Goal: Check status: Check status

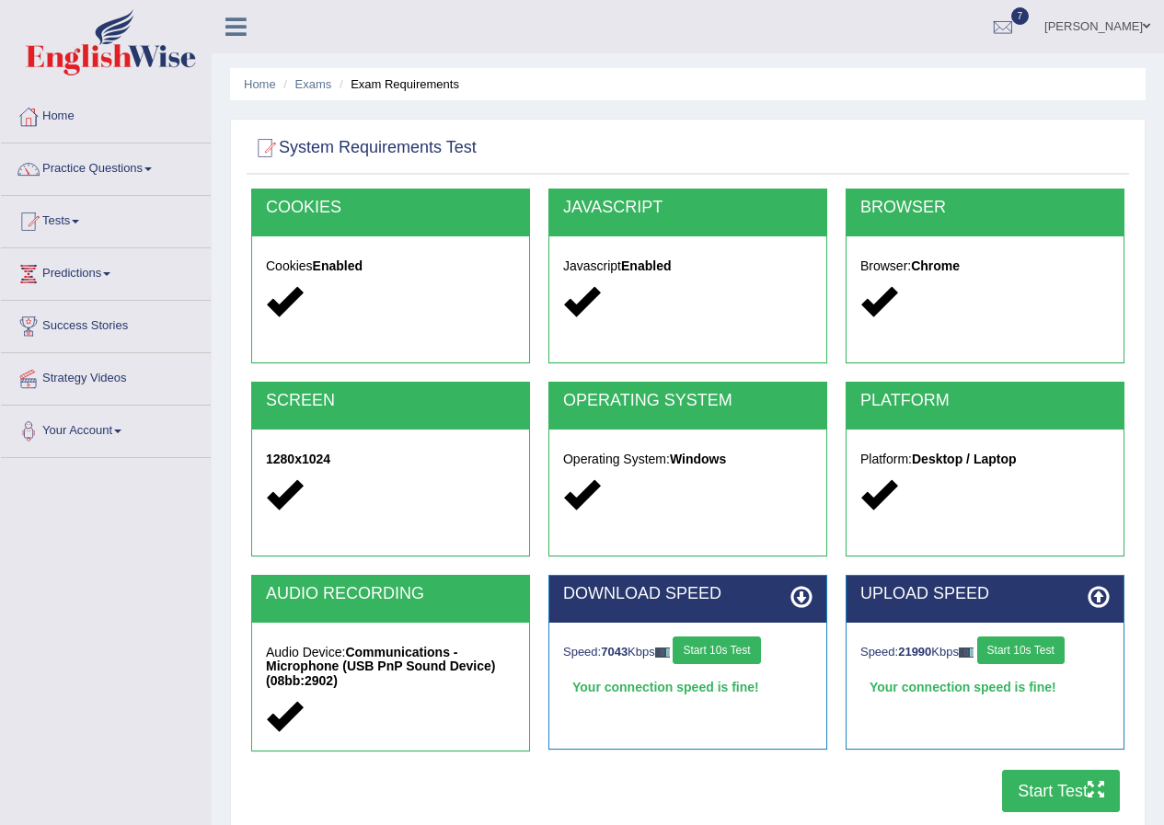
click at [1024, 27] on link "7" at bounding box center [1002, 24] width 55 height 48
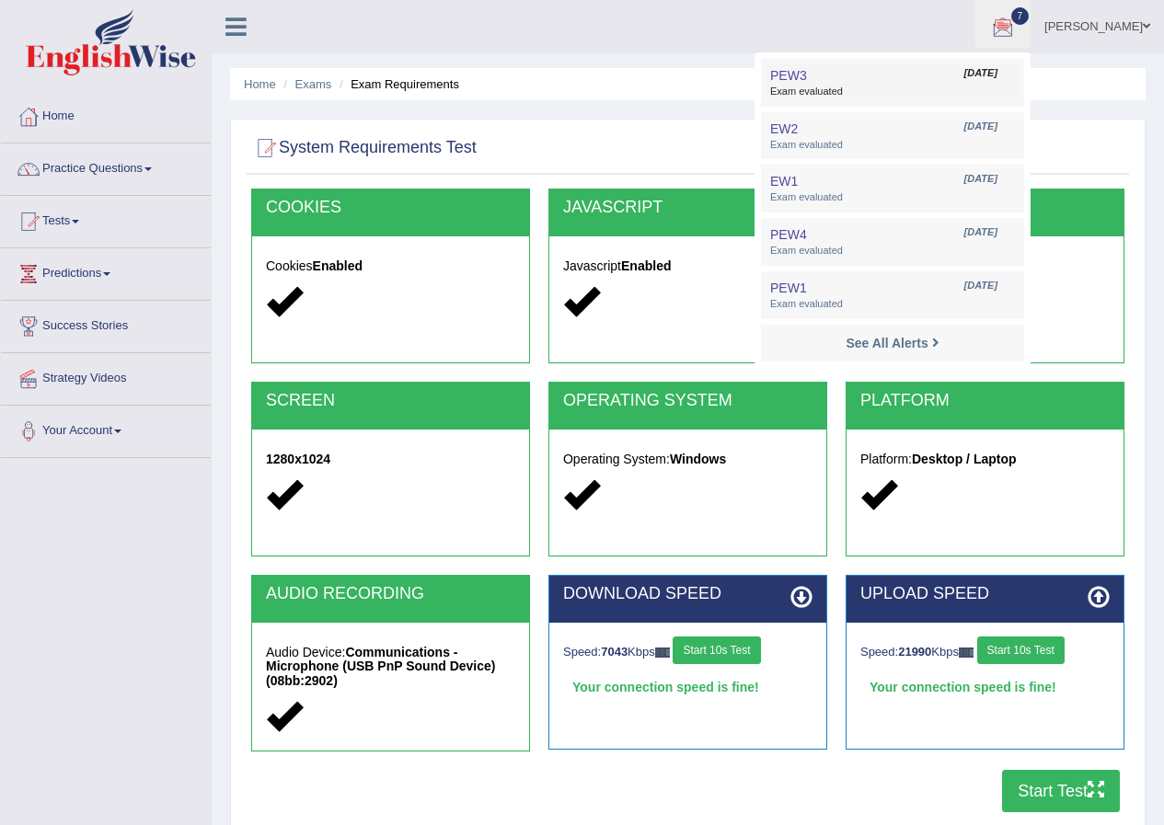
click at [998, 93] on span "Exam evaluated" at bounding box center [892, 92] width 245 height 15
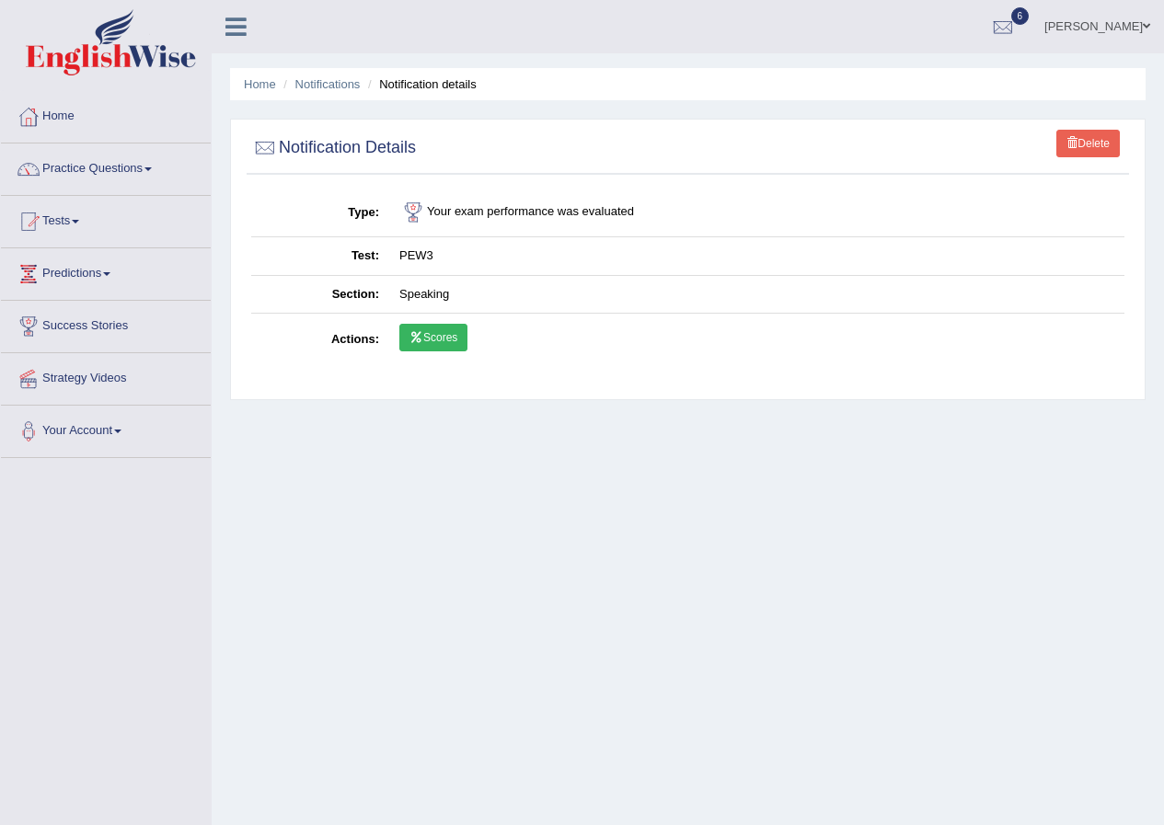
click at [409, 340] on link "Scores" at bounding box center [433, 338] width 68 height 28
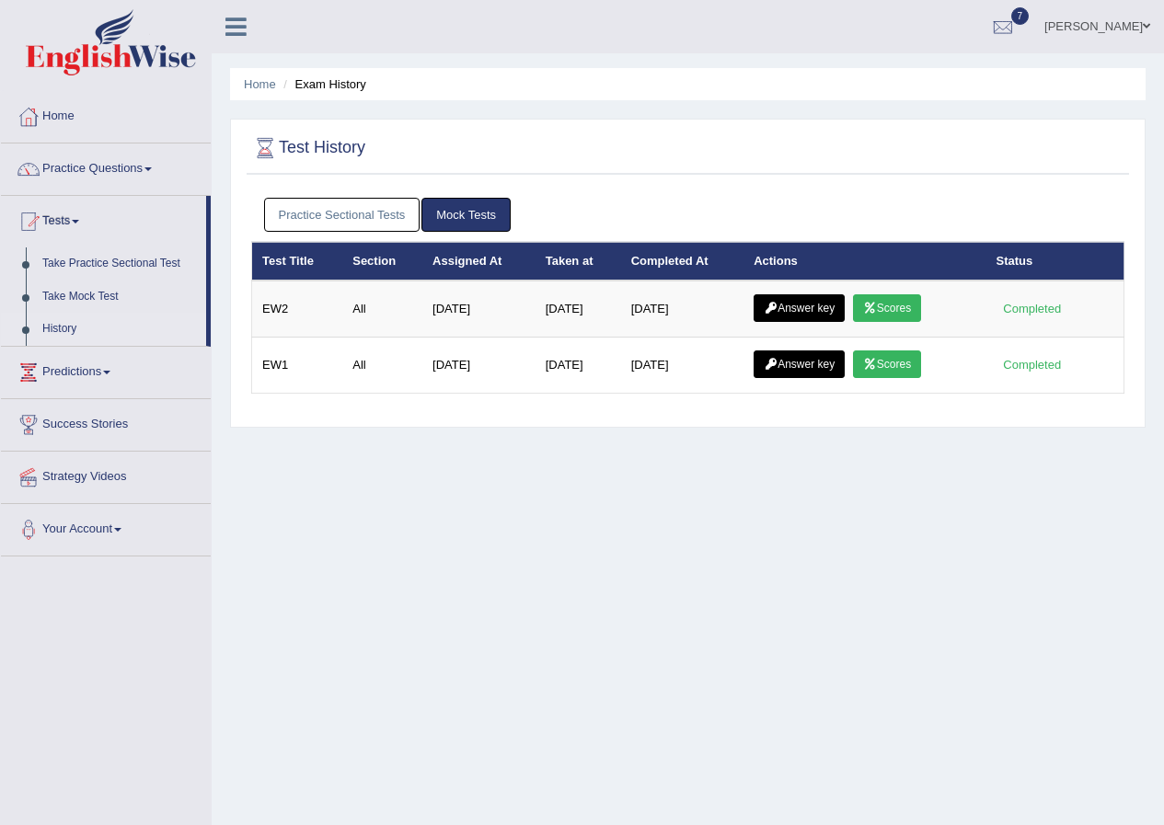
click at [450, 215] on link "Mock Tests" at bounding box center [465, 215] width 89 height 34
